Goal: Navigation & Orientation: Find specific page/section

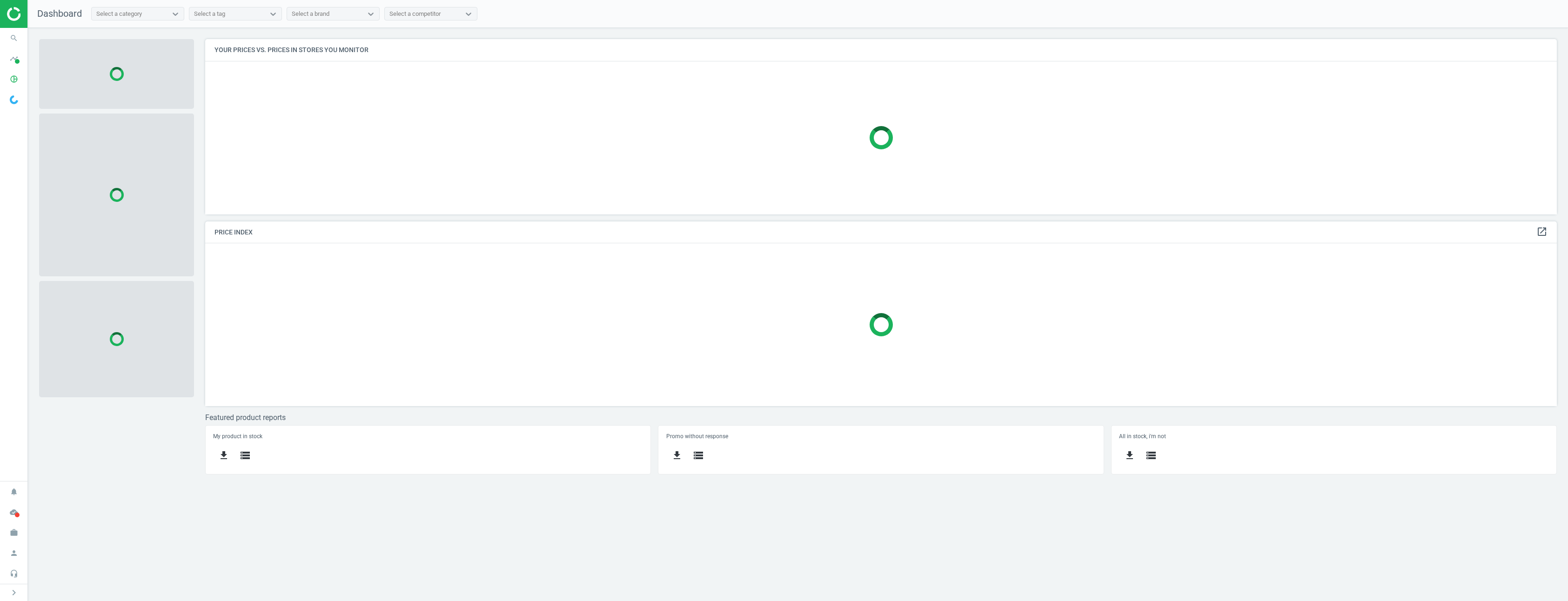
scroll to position [189, 1366]
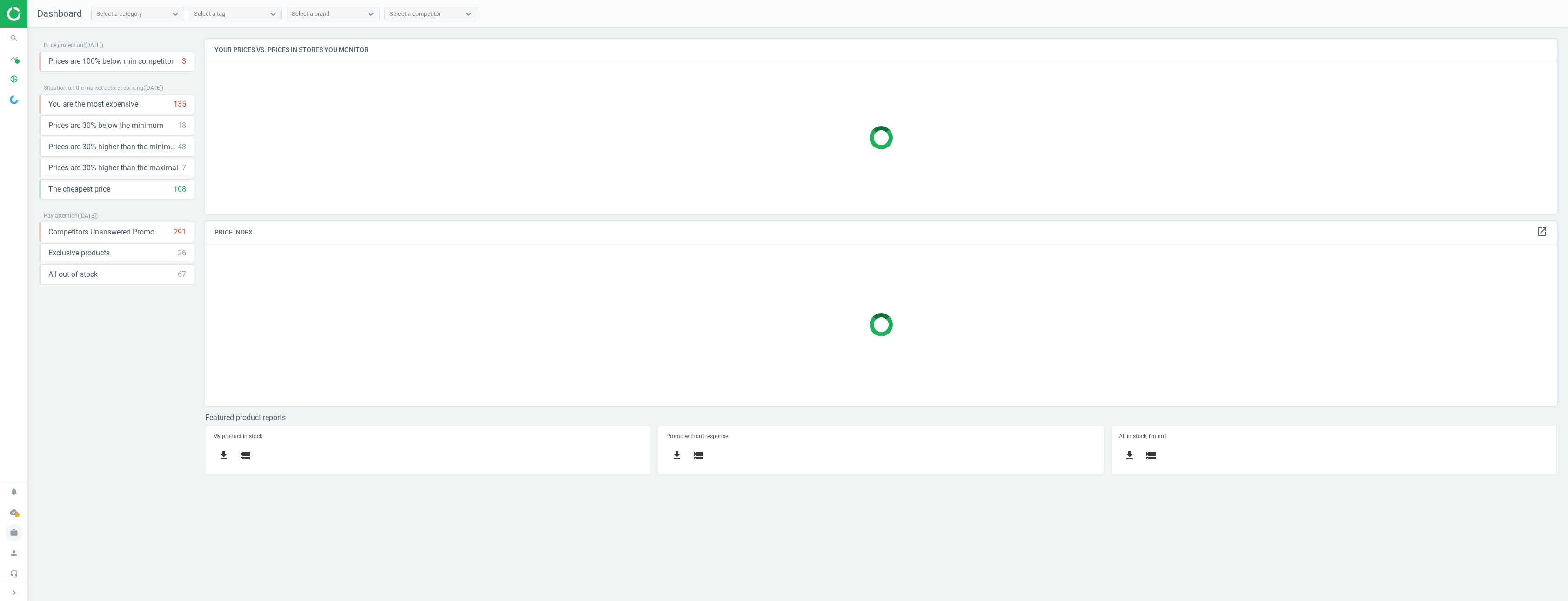
click at [17, 532] on icon "work" at bounding box center [14, 533] width 18 height 18
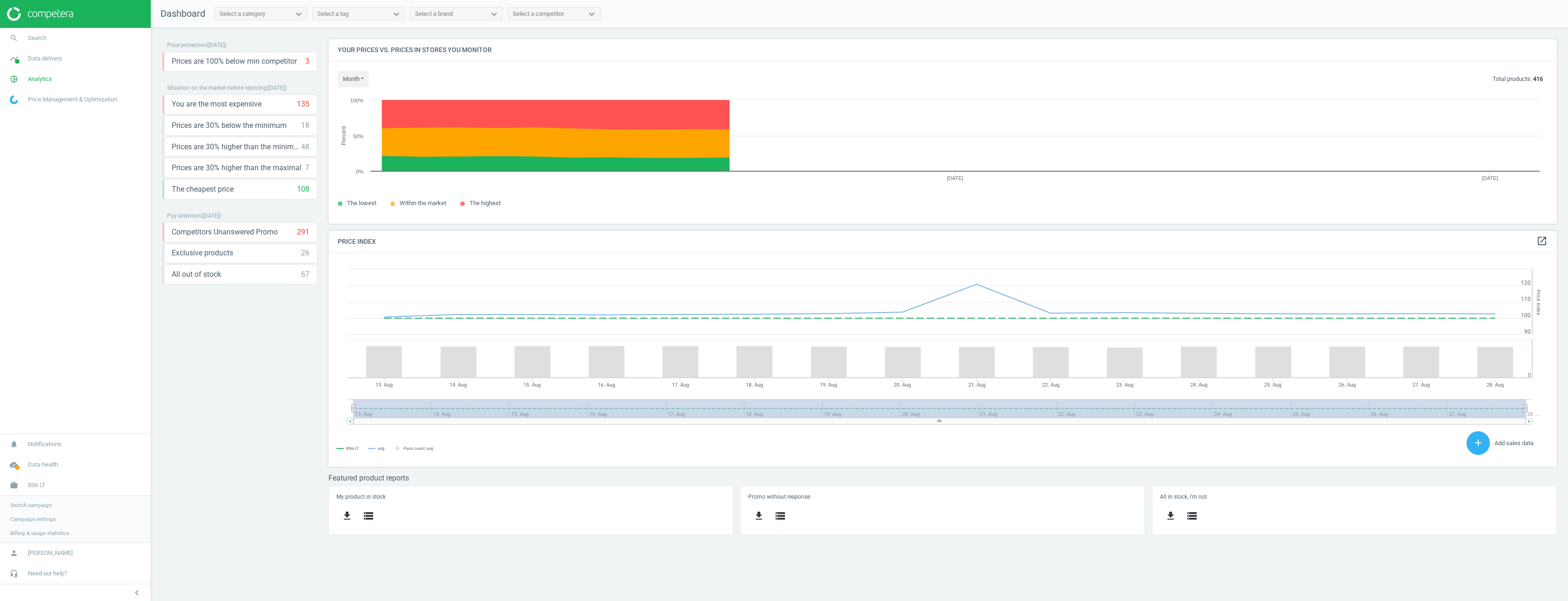
scroll to position [228, 1243]
click at [32, 505] on span "Switch campaign" at bounding box center [30, 505] width 41 height 7
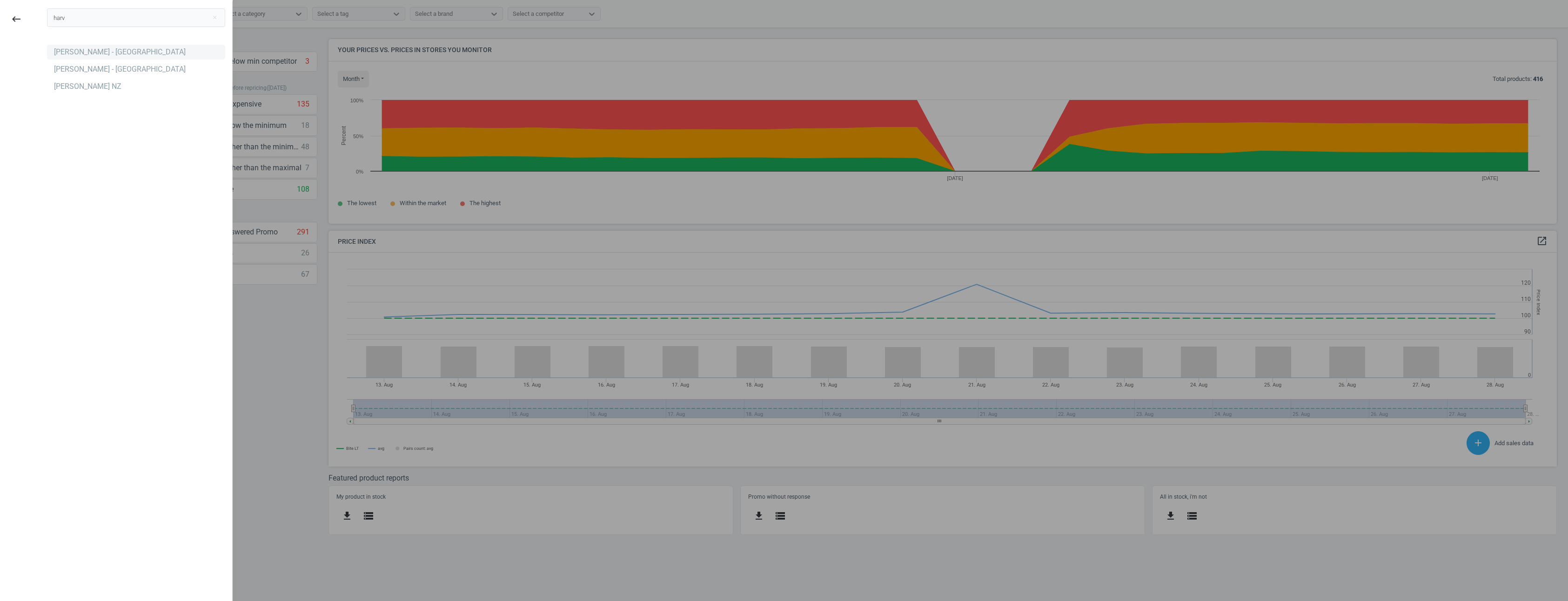
type input "harv"
click at [100, 56] on div "[PERSON_NAME] - [GEOGRAPHIC_DATA]" at bounding box center [119, 51] width 132 height 10
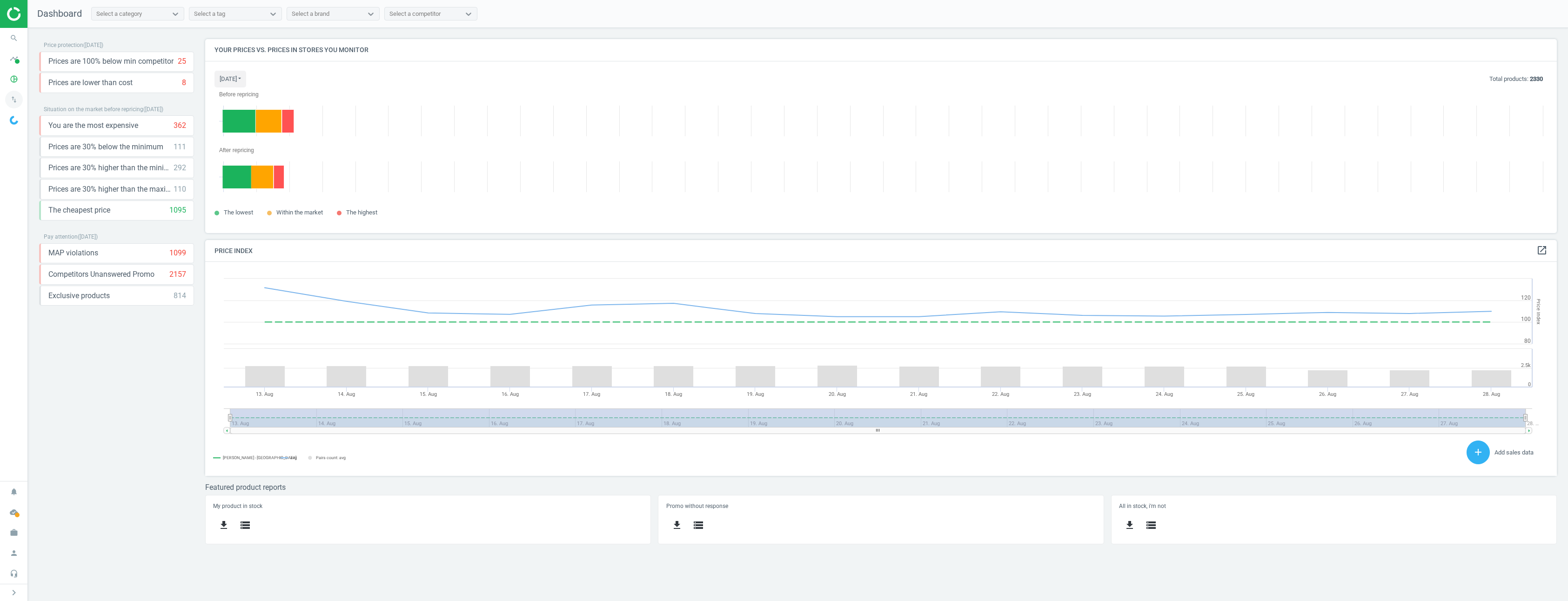
scroll to position [208, 1366]
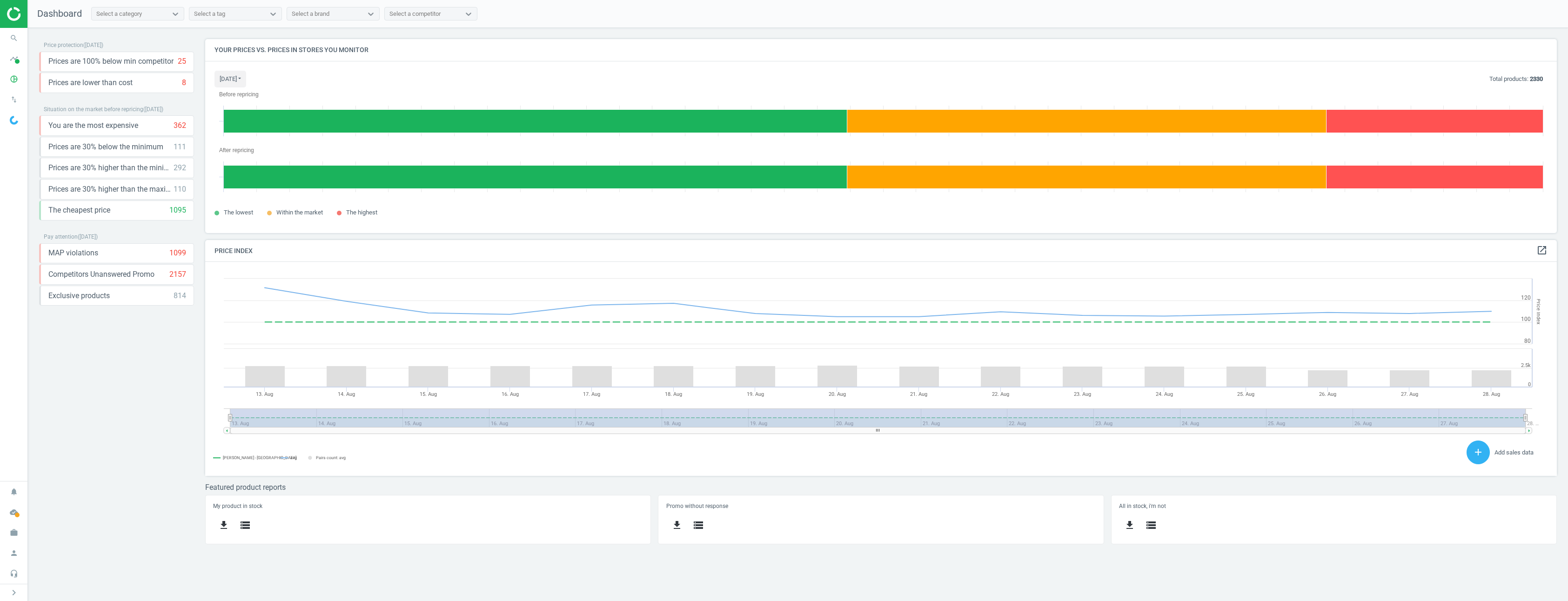
click at [892, 9] on nav "Dashboard Select a category Select a tag Select a brand Select a competitor" at bounding box center [797, 13] width 1540 height 28
